Goal: Transaction & Acquisition: Purchase product/service

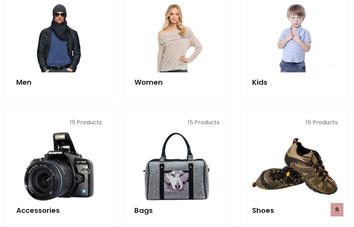
scroll to position [513, 0]
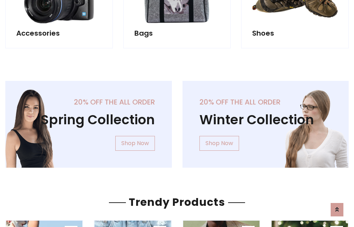
click at [177, 122] on div "20% off the all order Winter Collection Shop Now" at bounding box center [265, 130] width 177 height 98
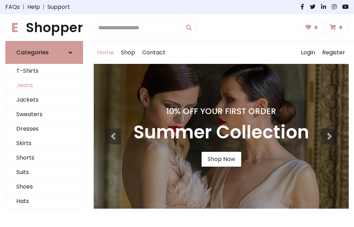
click at [44, 86] on link "Jeans" at bounding box center [44, 85] width 77 height 14
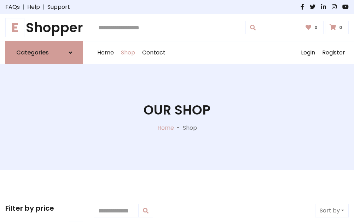
scroll to position [223, 0]
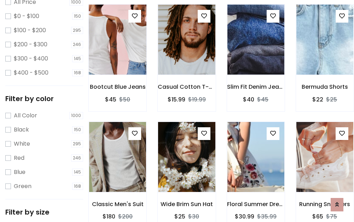
click at [117, 55] on img at bounding box center [117, 40] width 68 height 170
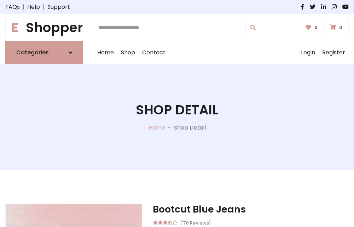
scroll to position [76, 0]
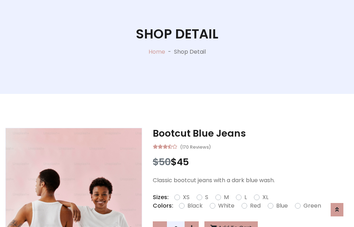
click at [254, 206] on label "Red" at bounding box center [255, 206] width 11 height 8
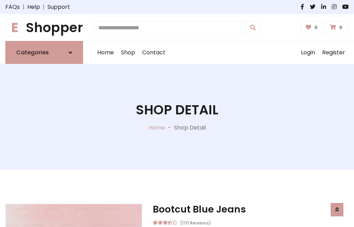
scroll to position [76, 0]
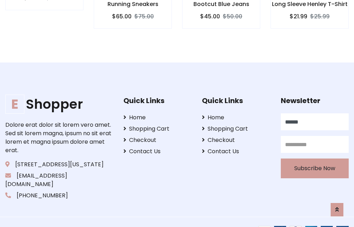
type input "******"
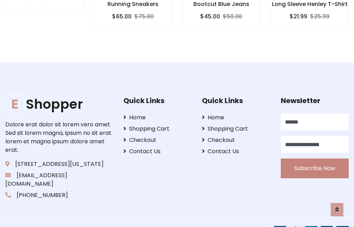
type input "**********"
click at [314, 160] on button "Subscribe Now" at bounding box center [315, 169] width 68 height 20
